Goal: Obtain resource: Download file/media

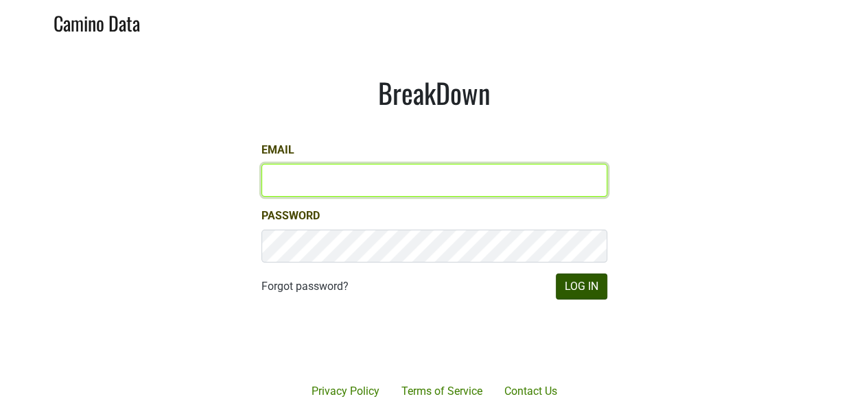
type input "james@jonata.com"
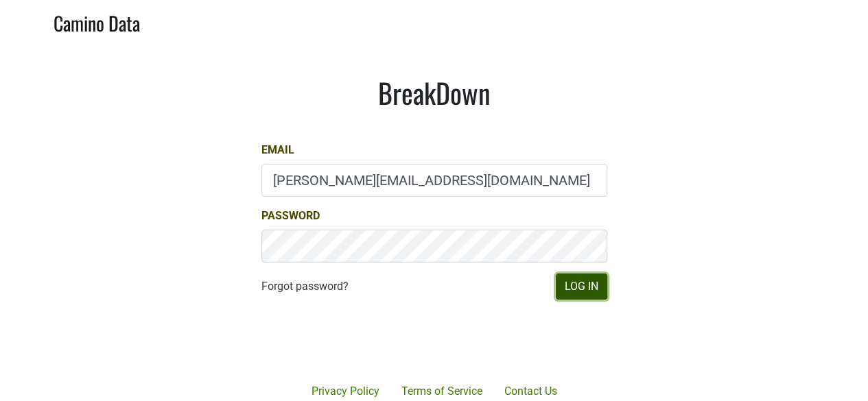
click at [589, 288] on button "Log In" at bounding box center [581, 287] width 51 height 26
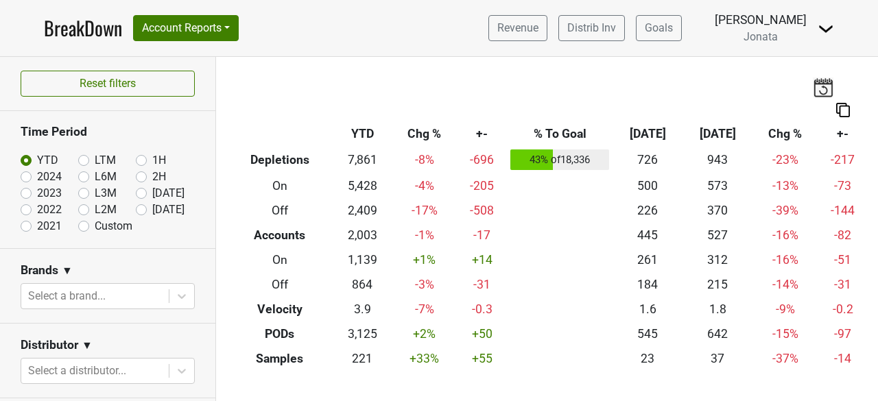
click at [825, 24] on img at bounding box center [826, 29] width 16 height 16
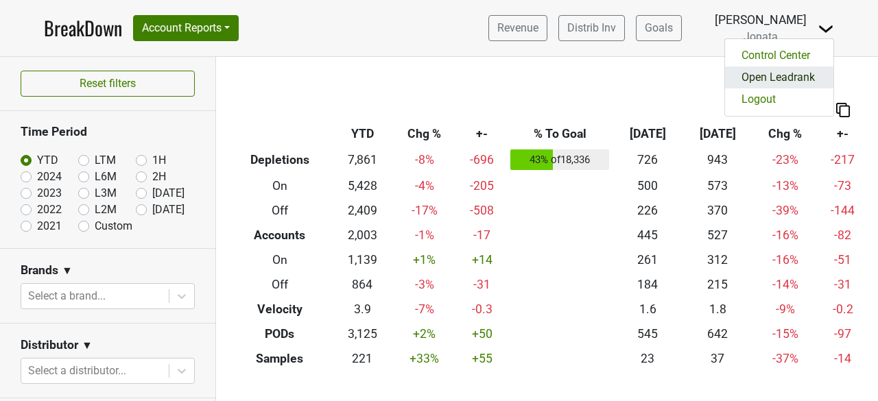
click at [775, 76] on link "Open Leadrank" at bounding box center [779, 78] width 108 height 22
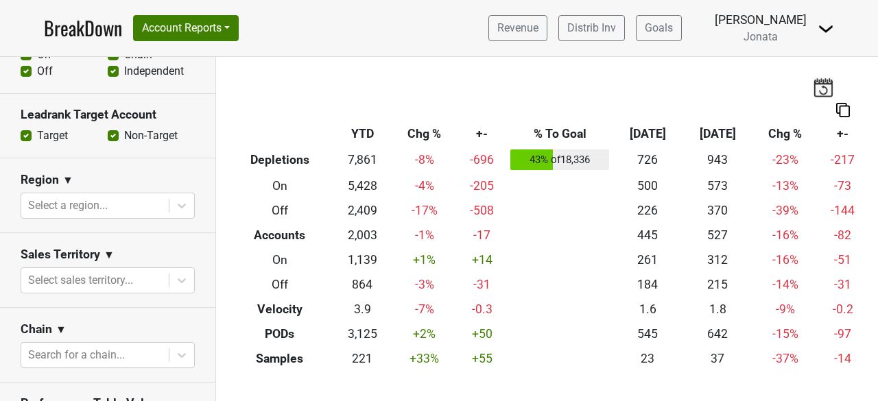
scroll to position [535, 0]
click at [178, 282] on icon at bounding box center [182, 282] width 8 height 5
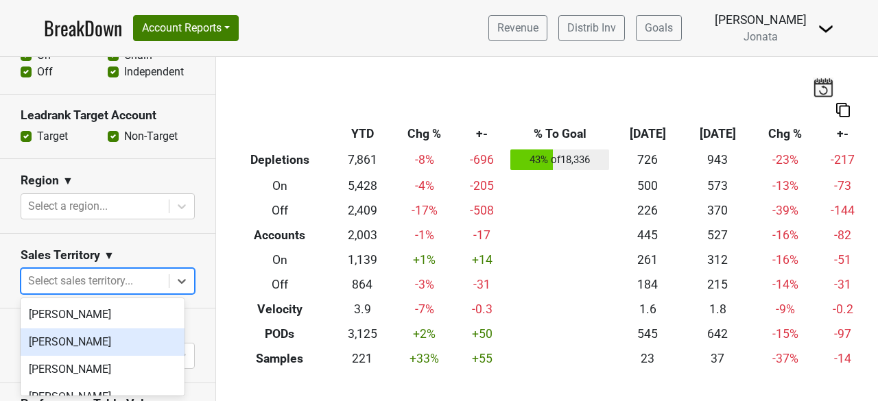
scroll to position [45, 0]
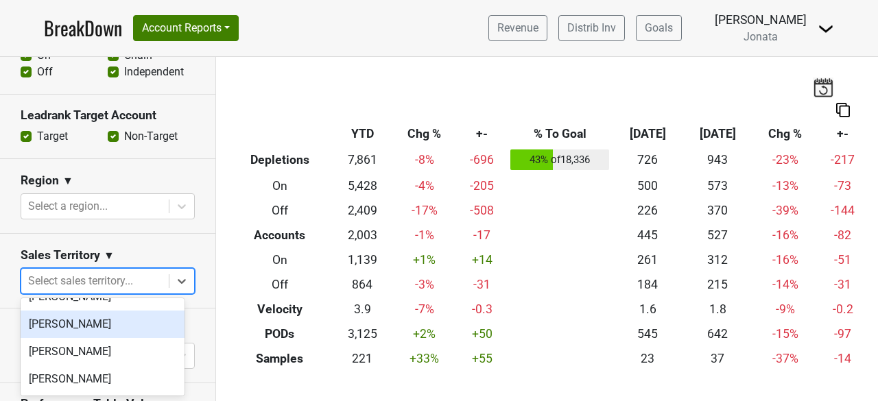
click at [71, 316] on div "[PERSON_NAME]" at bounding box center [103, 324] width 164 height 27
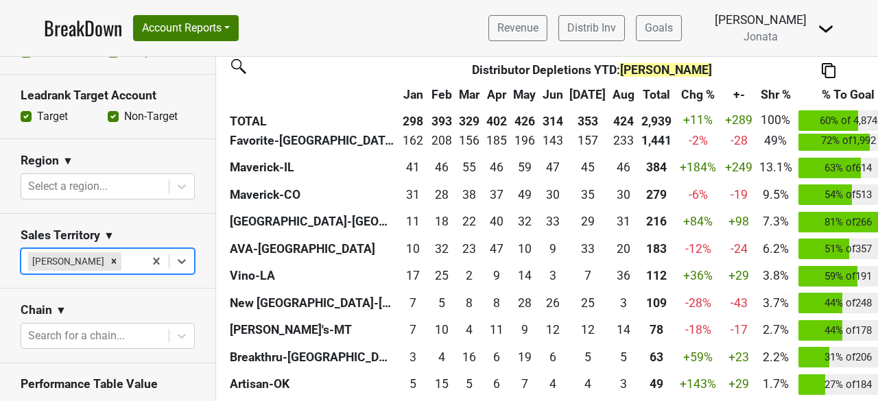
scroll to position [537, 0]
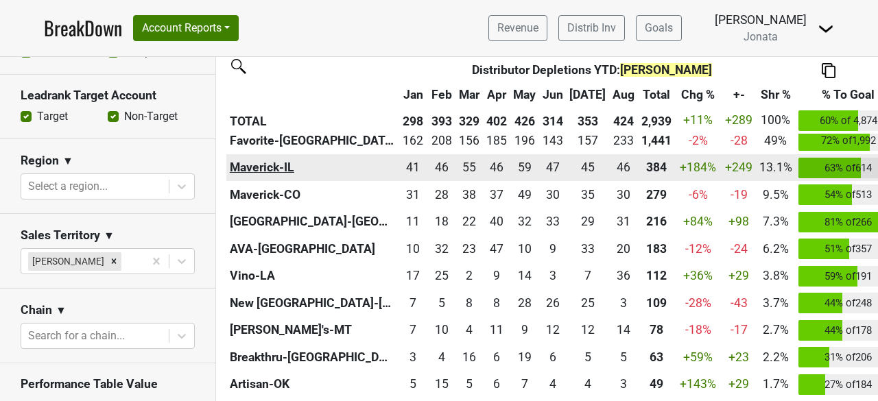
click at [255, 161] on th "Maverick-IL" at bounding box center [312, 167] width 172 height 27
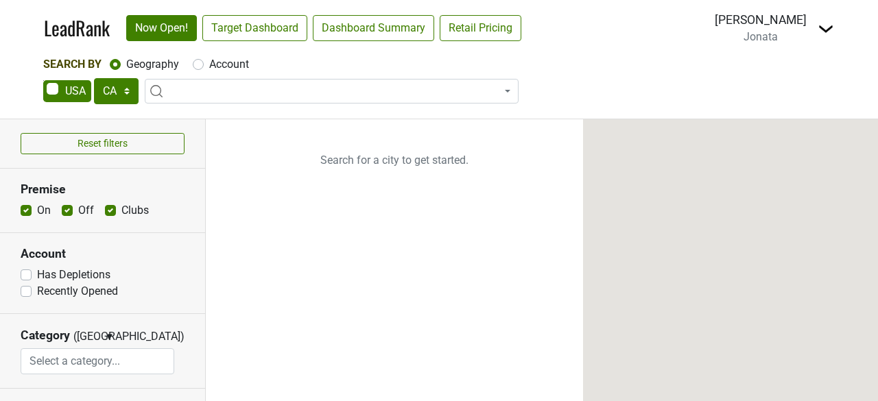
select select "CA"
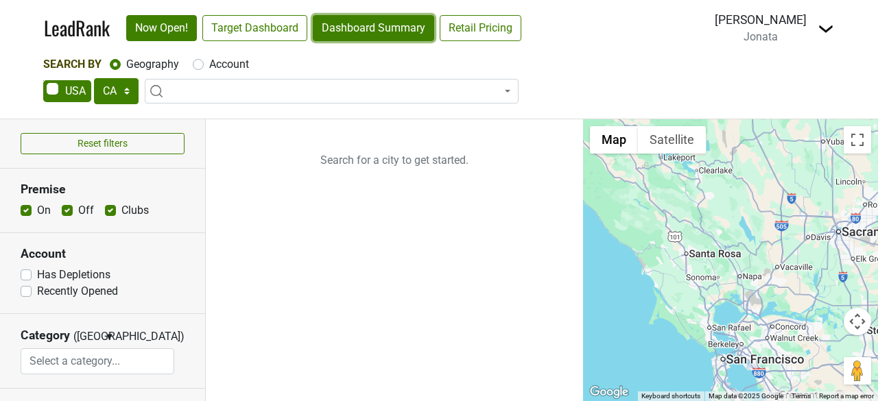
click at [373, 30] on link "Dashboard Summary" at bounding box center [373, 28] width 121 height 26
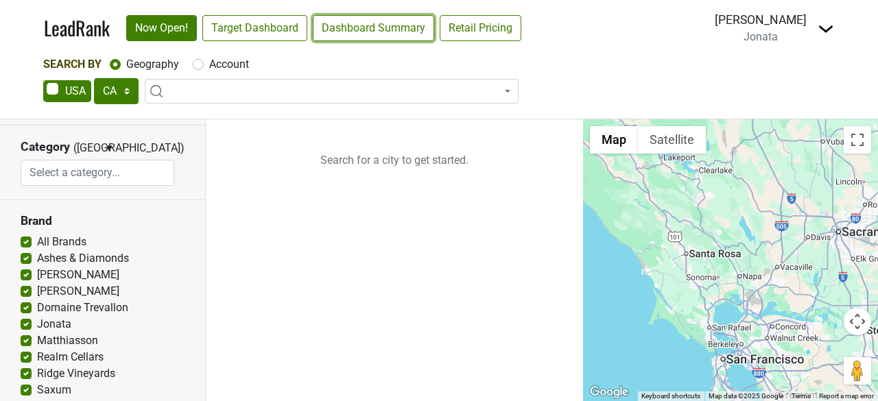
scroll to position [165, 0]
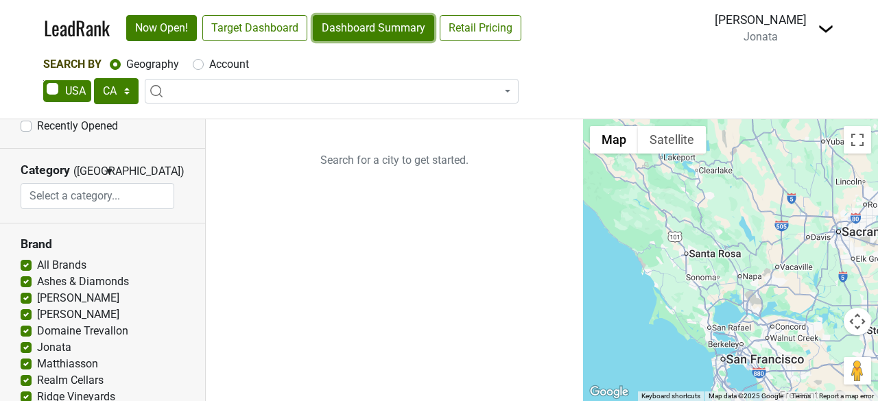
click at [376, 38] on link "Dashboard Summary" at bounding box center [373, 28] width 121 height 26
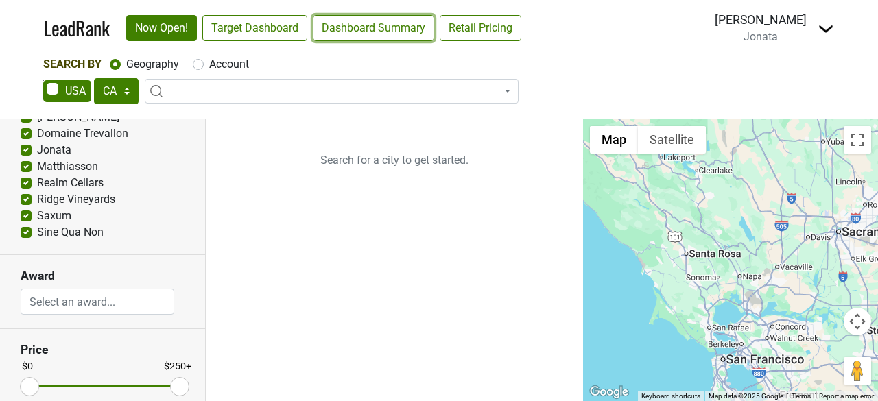
scroll to position [447, 0]
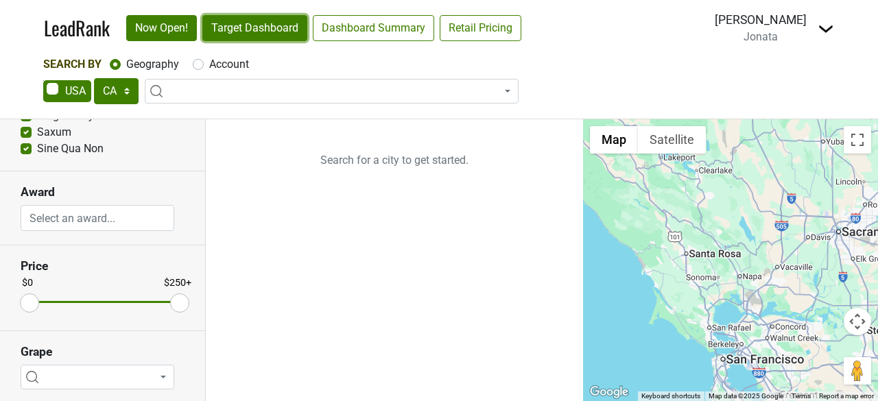
click at [268, 32] on link "Target Dashboard" at bounding box center [254, 28] width 105 height 26
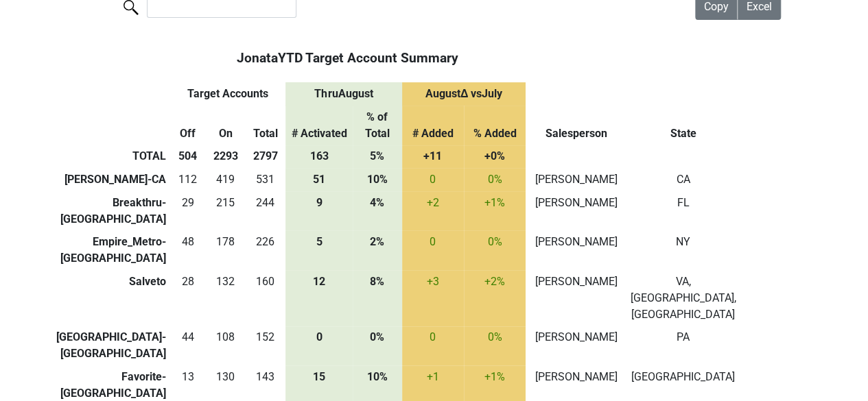
scroll to position [94, 0]
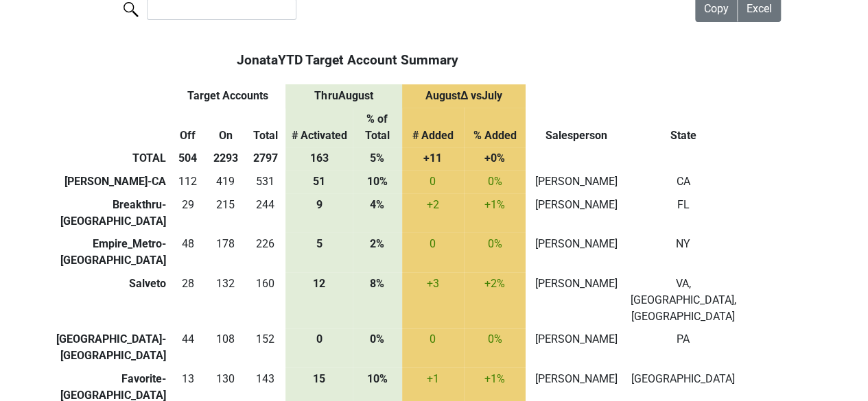
click at [210, 112] on th "On" at bounding box center [225, 128] width 39 height 40
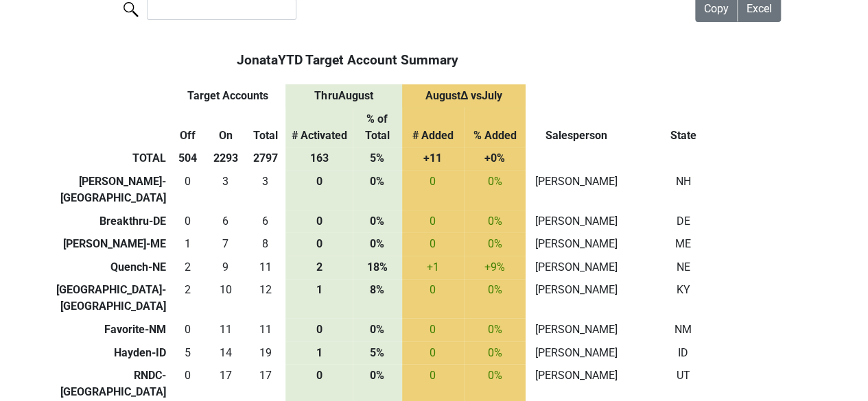
click at [210, 112] on th "On" at bounding box center [225, 128] width 39 height 40
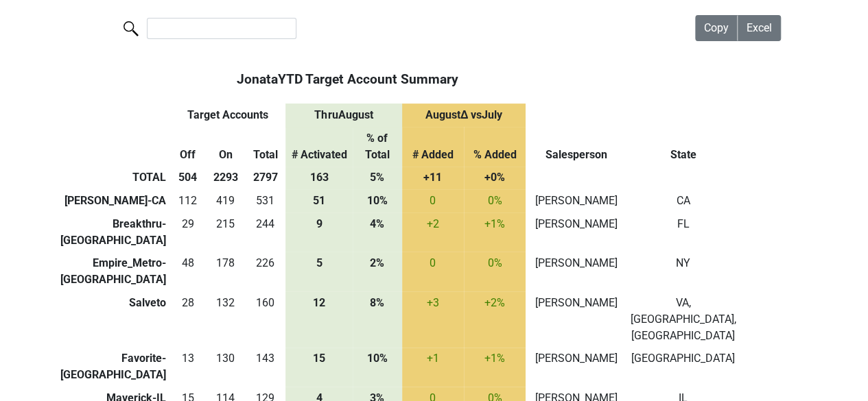
scroll to position [71, 0]
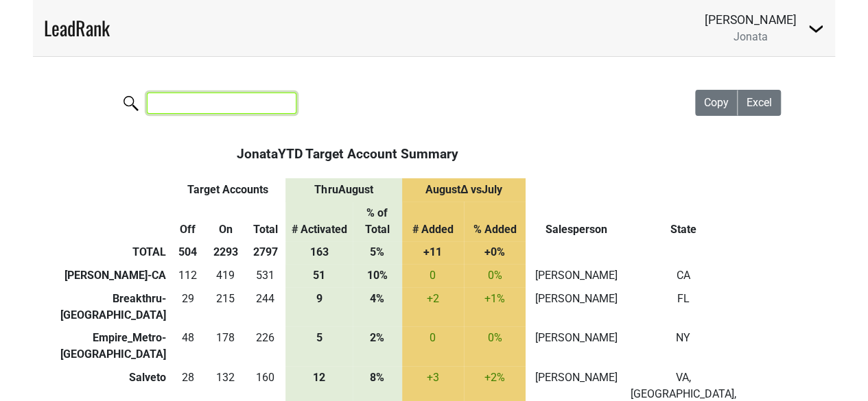
click at [187, 100] on input "search" at bounding box center [222, 103] width 150 height 21
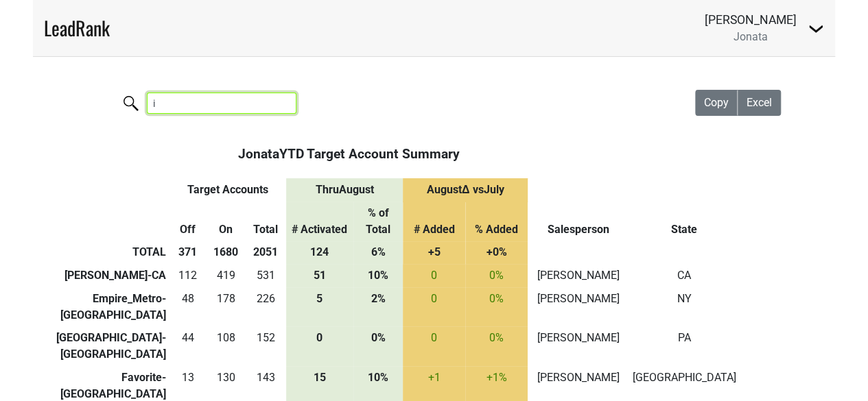
type input "il"
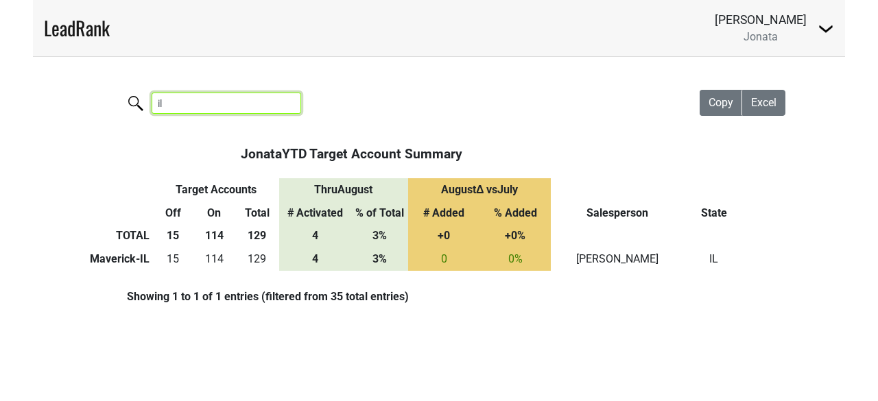
click at [283, 103] on input "il" at bounding box center [227, 103] width 150 height 21
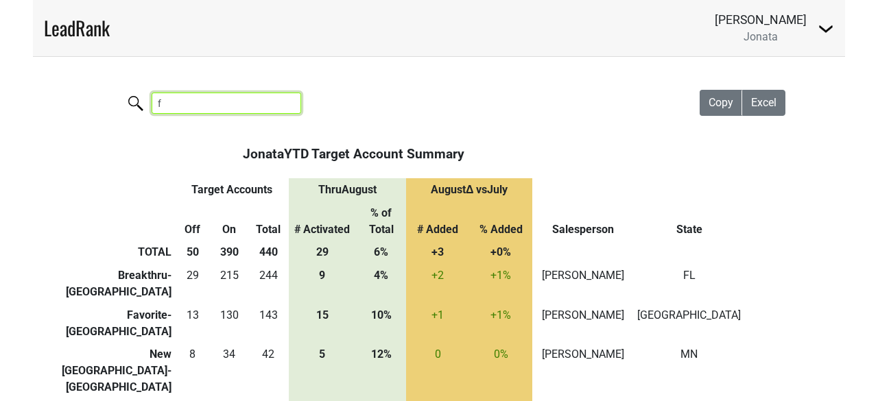
type input "fl"
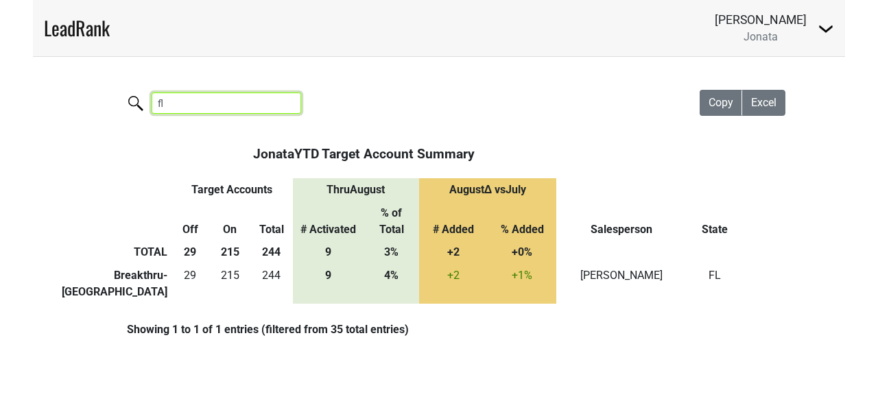
click at [285, 104] on input "fl" at bounding box center [227, 103] width 150 height 21
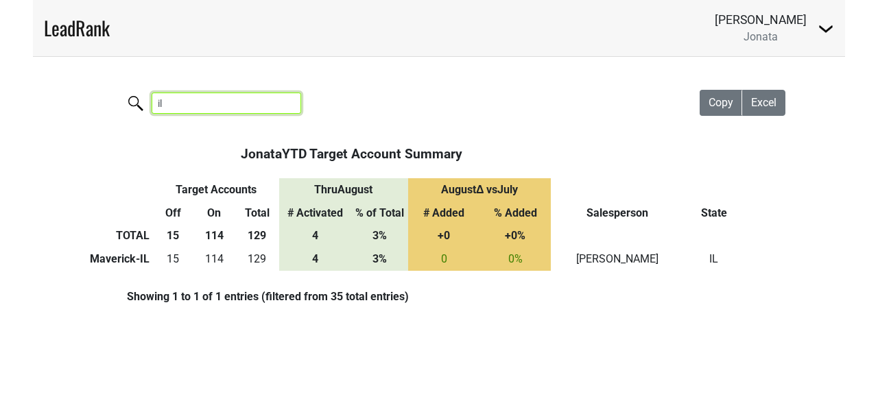
type input "il"
click at [107, 143] on th "&nbsp;: activate to sort column ascending" at bounding box center [105, 154] width 95 height 48
click at [283, 100] on input "il" at bounding box center [227, 103] width 150 height 21
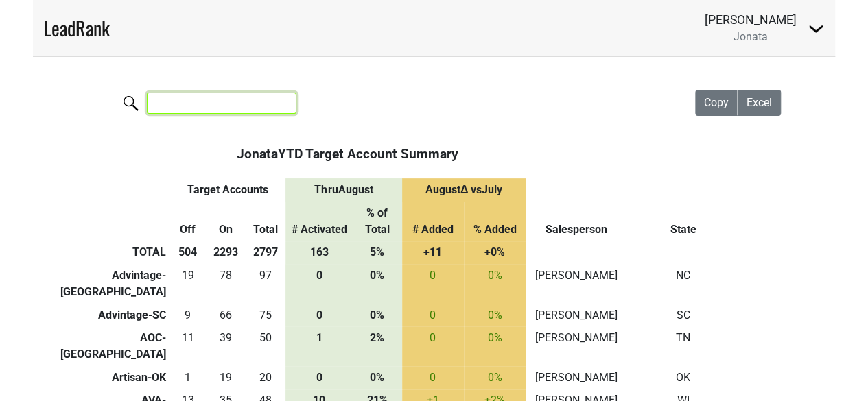
click at [243, 106] on input "search" at bounding box center [222, 103] width 150 height 21
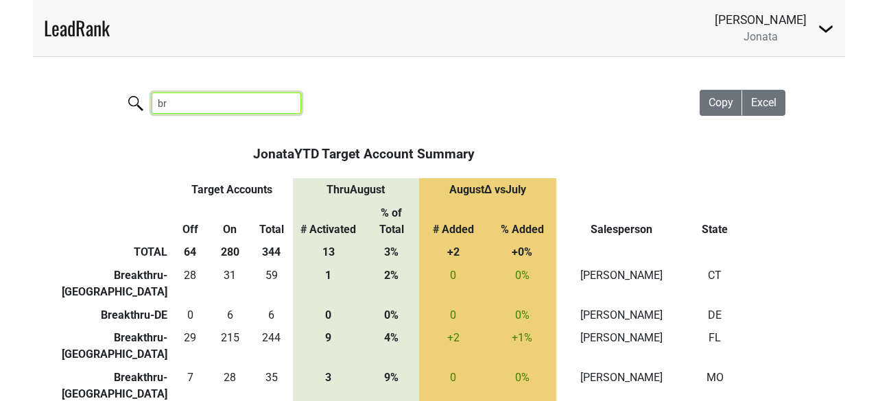
type input "bre"
click at [287, 104] on input "bre" at bounding box center [227, 103] width 150 height 21
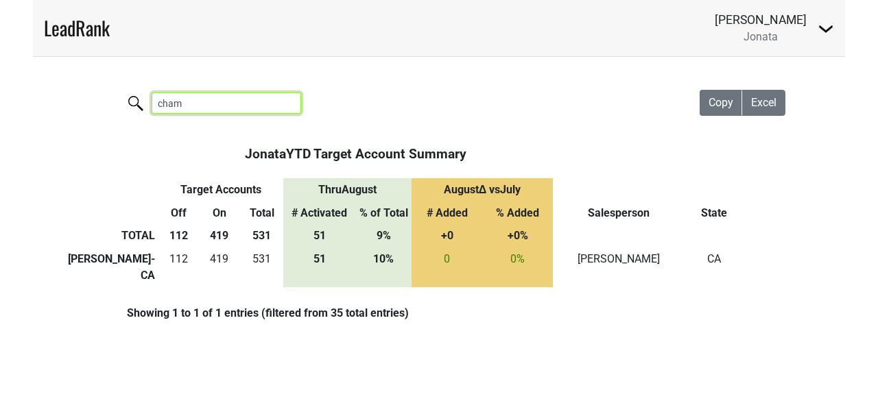
type input "cham"
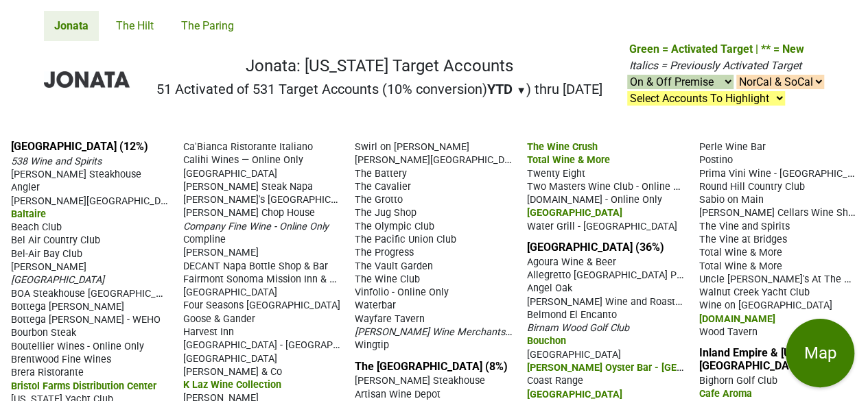
click at [780, 98] on select "Select Accounts To Highlight **Activated After 8/1/25** Prev. Active, YTD Non-B…" at bounding box center [706, 98] width 158 height 14
click at [527, 128] on nav "Jonata: California Target Accounts 51 Activated of 531 Target Accounts (10% con…" at bounding box center [434, 85] width 802 height 88
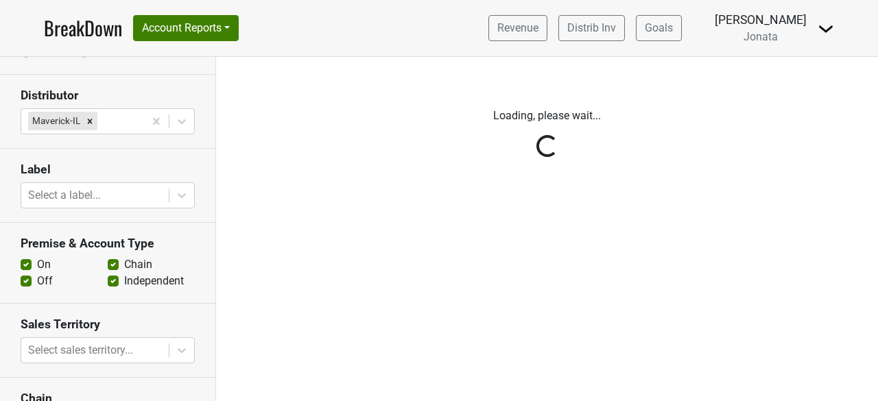
scroll to position [317, 0]
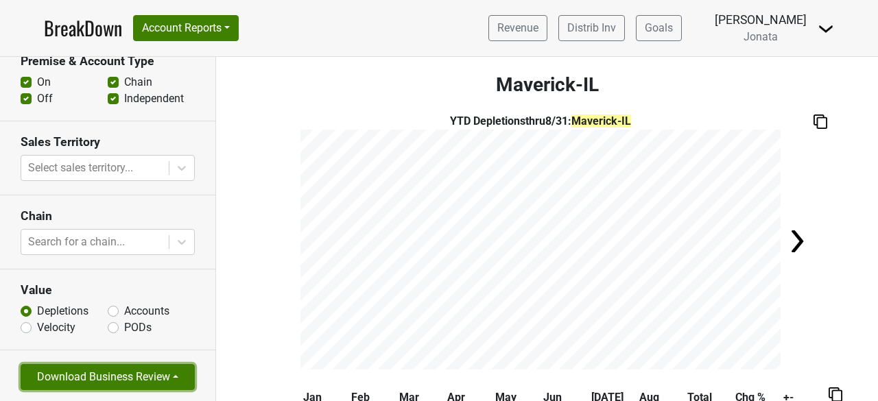
click at [93, 380] on button "Download Business Review" at bounding box center [108, 377] width 174 height 26
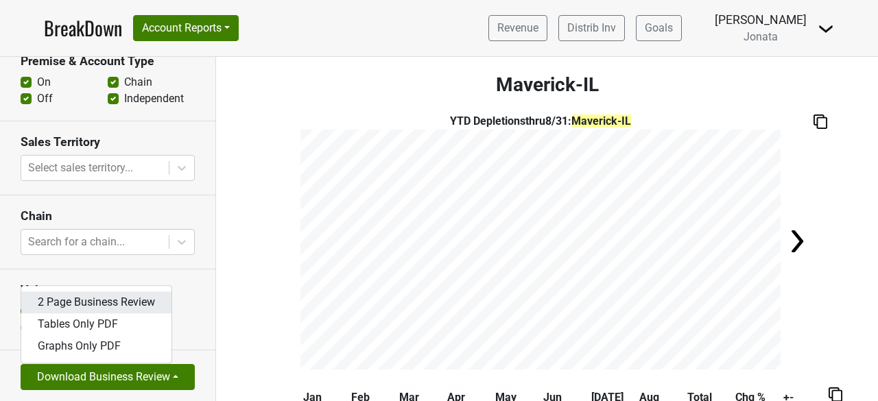
click at [102, 297] on link "2 Page Business Review" at bounding box center [96, 303] width 150 height 22
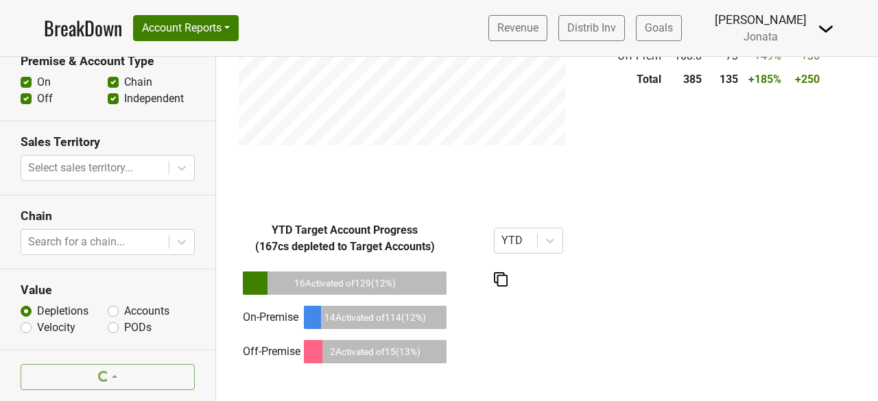
scroll to position [847, 0]
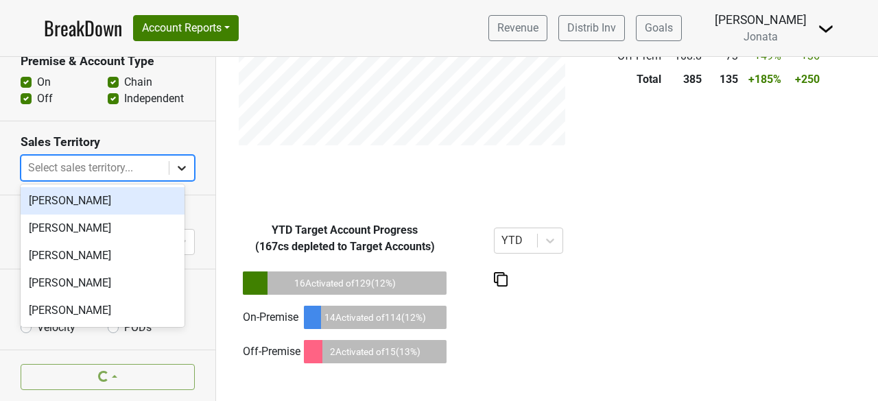
click at [178, 167] on icon at bounding box center [182, 168] width 8 height 5
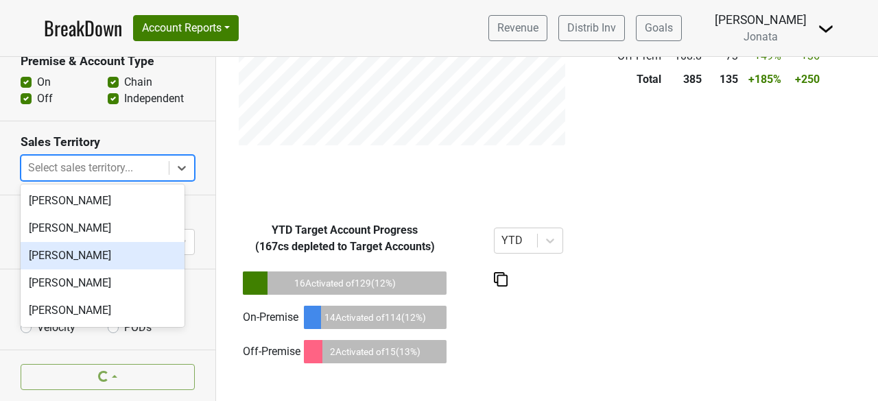
click at [92, 262] on div "[PERSON_NAME]" at bounding box center [103, 255] width 164 height 27
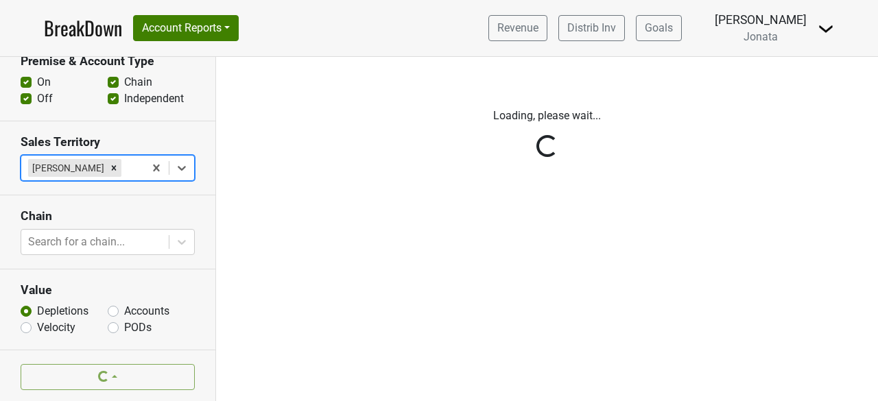
scroll to position [0, 0]
